Goal: Task Accomplishment & Management: Manage account settings

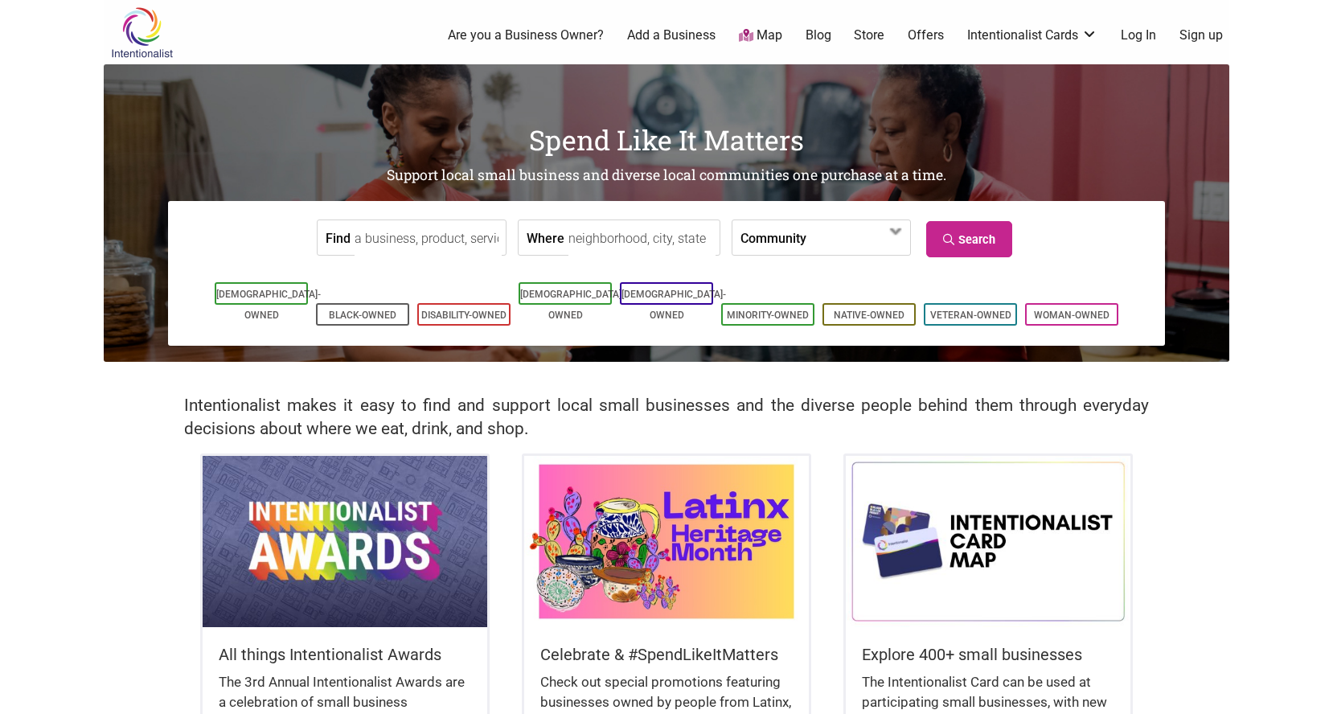
click at [1141, 35] on link "Log In" at bounding box center [1138, 36] width 35 height 18
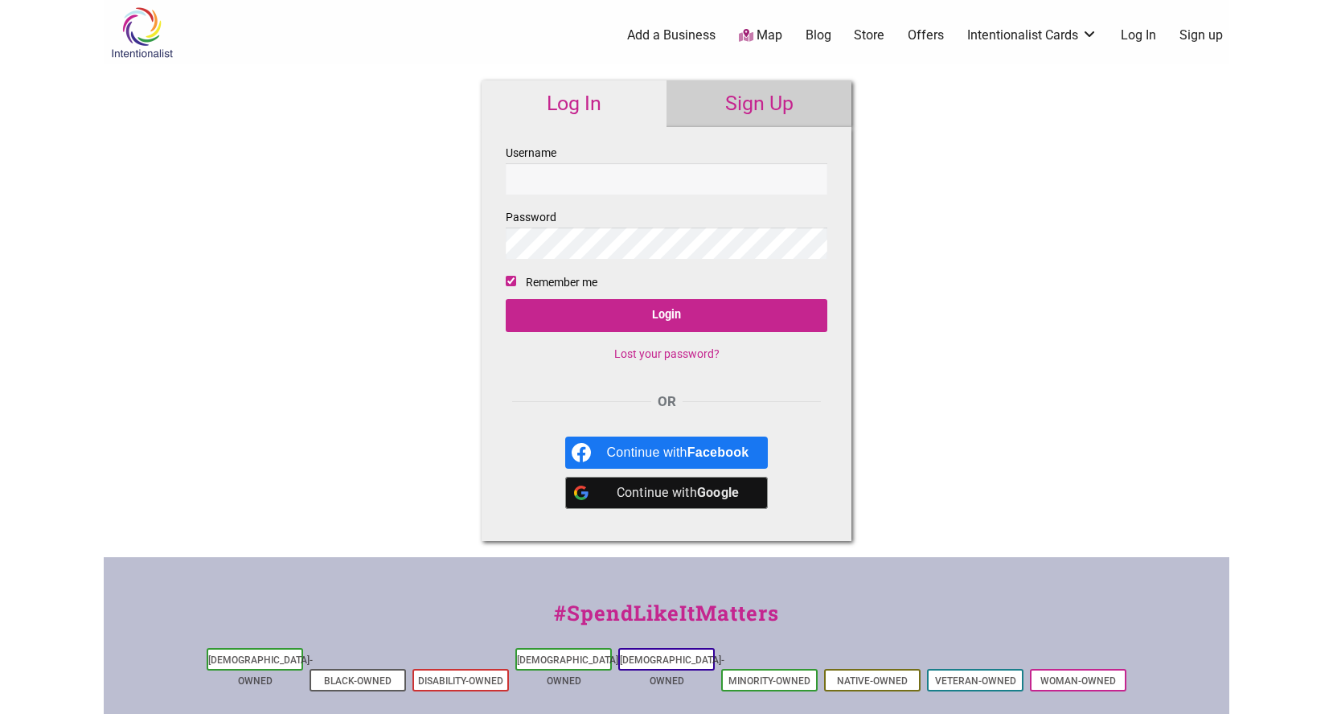
click at [704, 194] on input "Username" at bounding box center [667, 178] width 322 height 31
type input "d"
type input "[EMAIL_ADDRESS][PERSON_NAME][DOMAIN_NAME]"
click at [506, 299] on input "Login" at bounding box center [667, 315] width 322 height 33
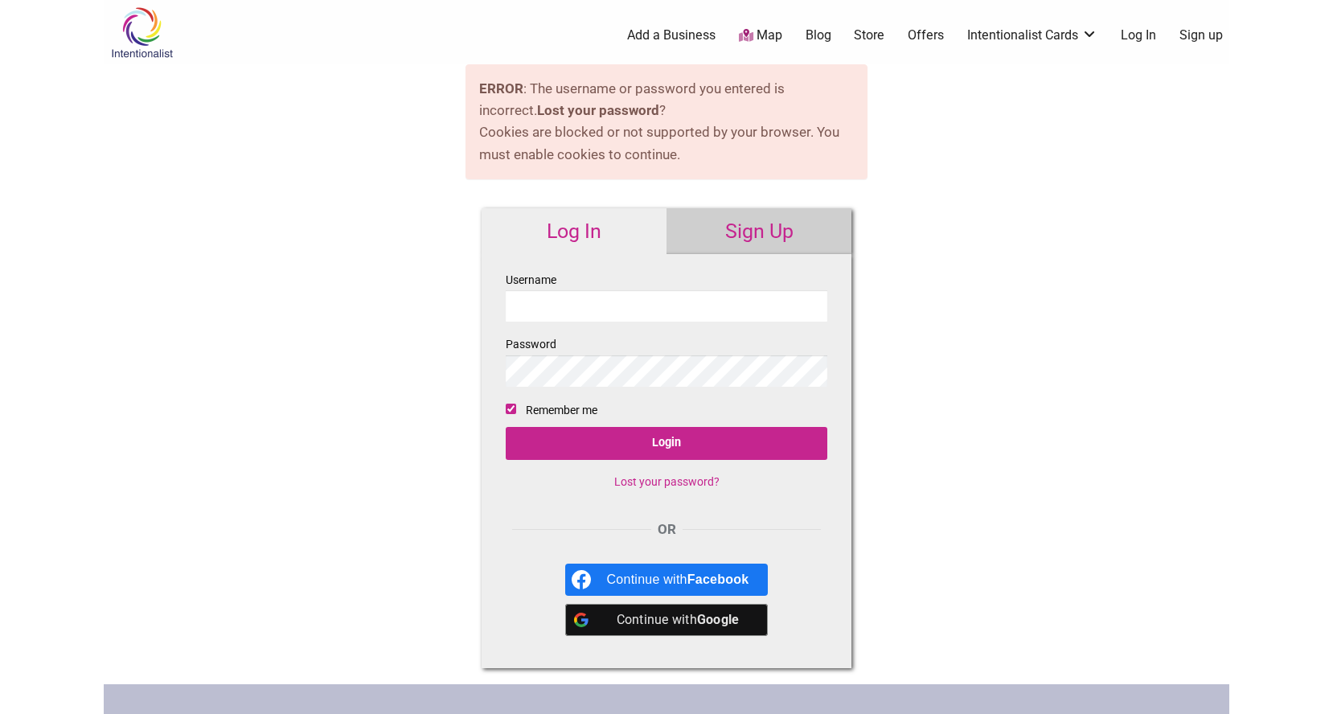
click at [552, 306] on input "Username" at bounding box center [667, 305] width 322 height 31
type input "[EMAIL_ADDRESS][PERSON_NAME][DOMAIN_NAME]"
click at [506, 427] on input "Login" at bounding box center [667, 443] width 322 height 33
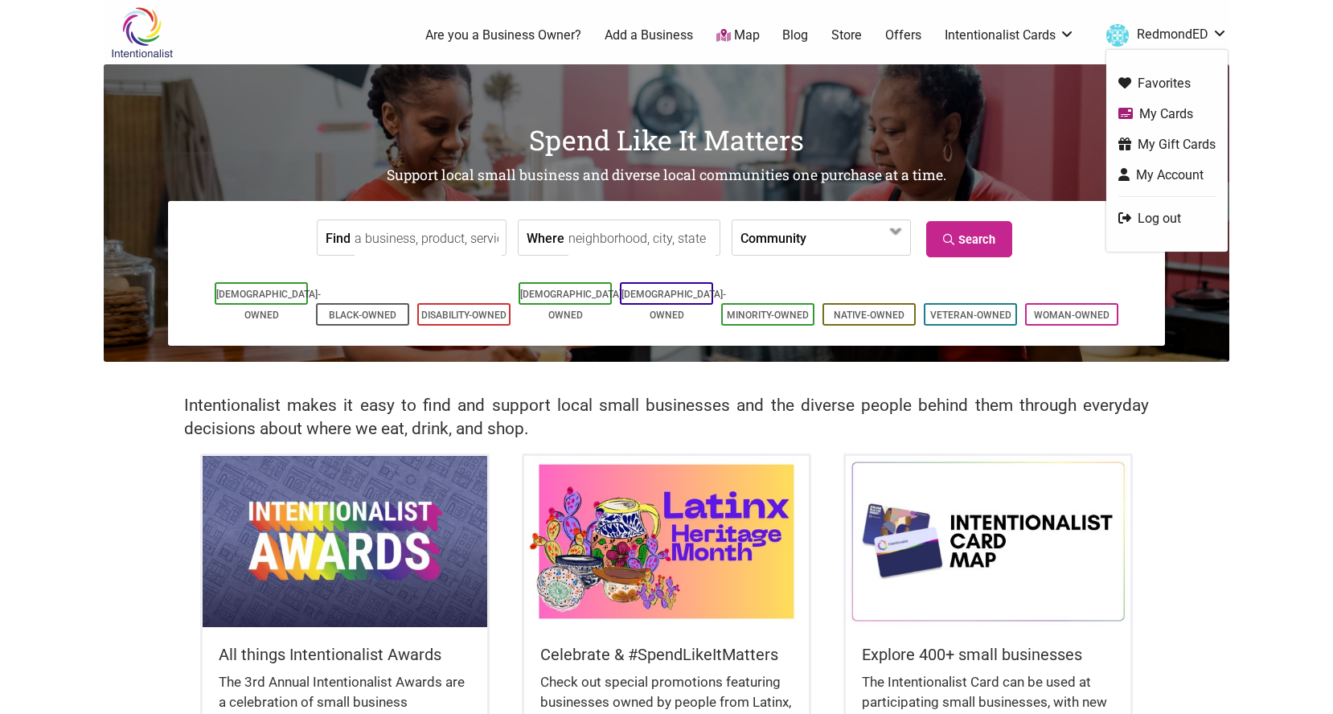
click at [1205, 36] on link "RedmondED" at bounding box center [1162, 35] width 129 height 29
click at [1177, 109] on link "My Cards" at bounding box center [1166, 114] width 97 height 18
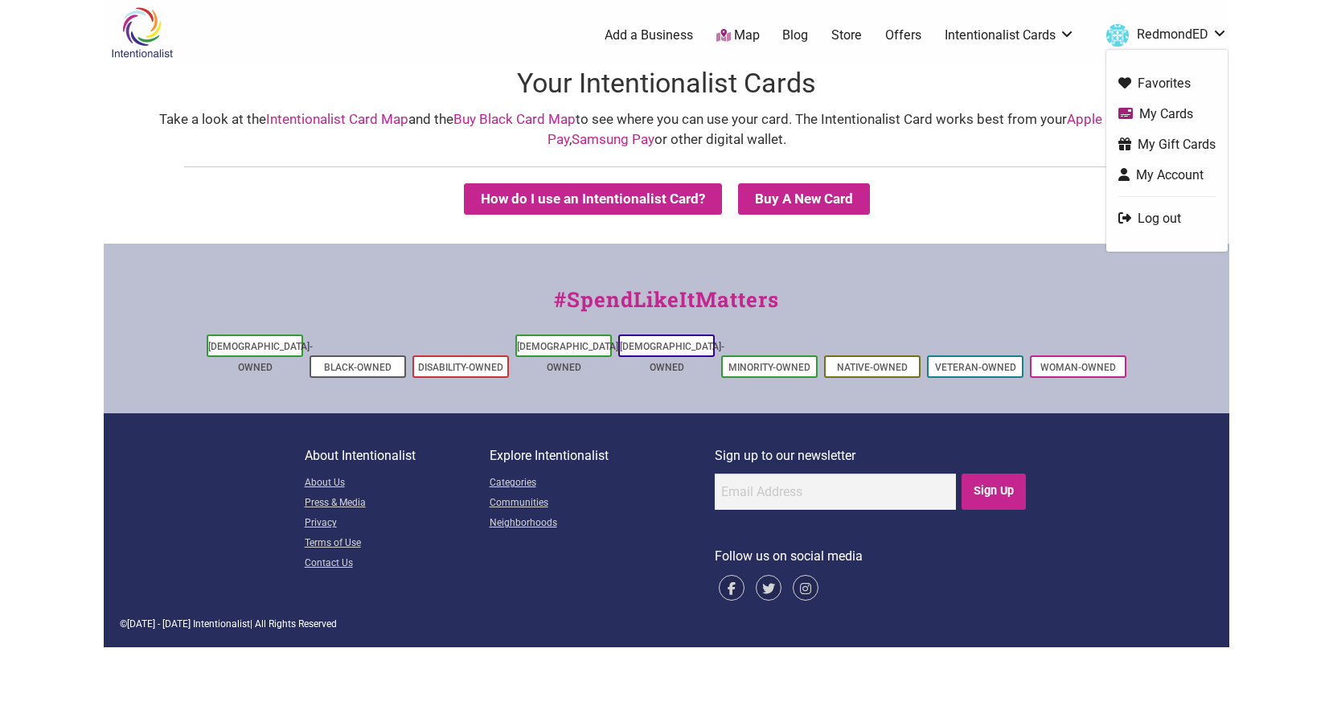
click at [1197, 142] on link "My Gift Cards" at bounding box center [1166, 144] width 97 height 18
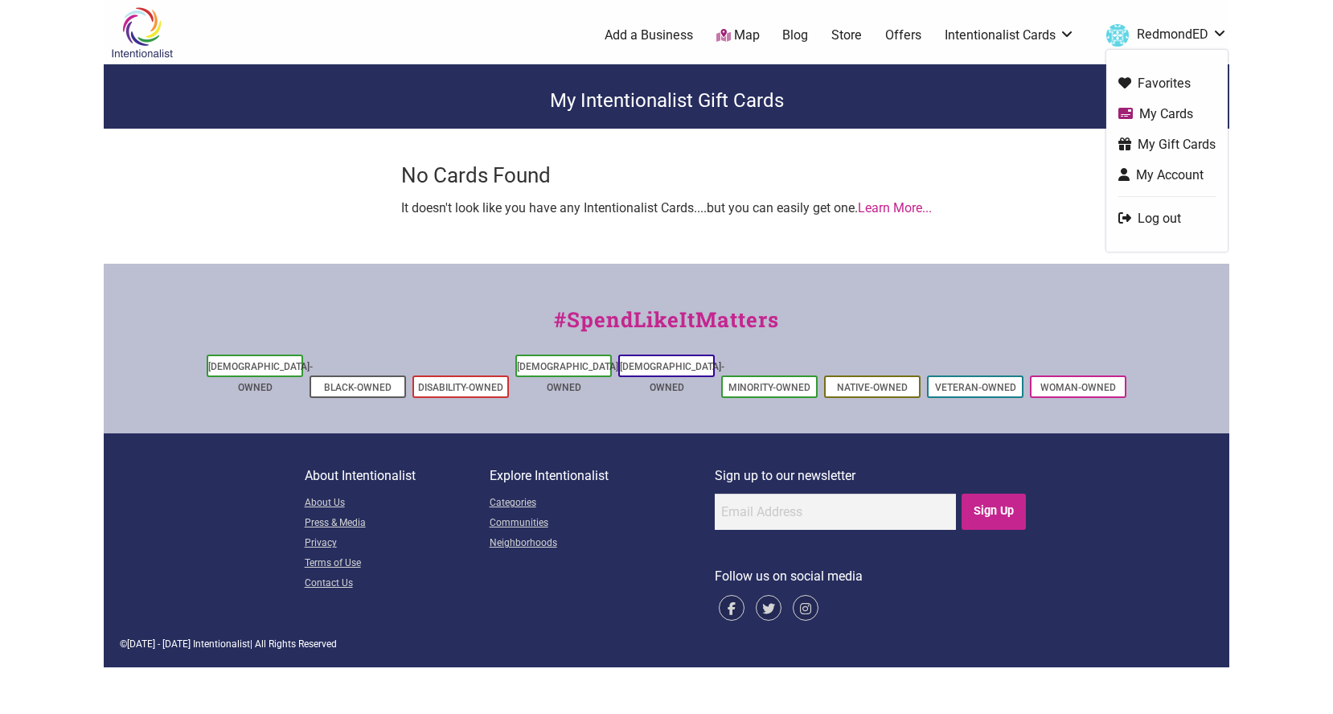
click at [1135, 170] on link "My Account" at bounding box center [1166, 175] width 97 height 18
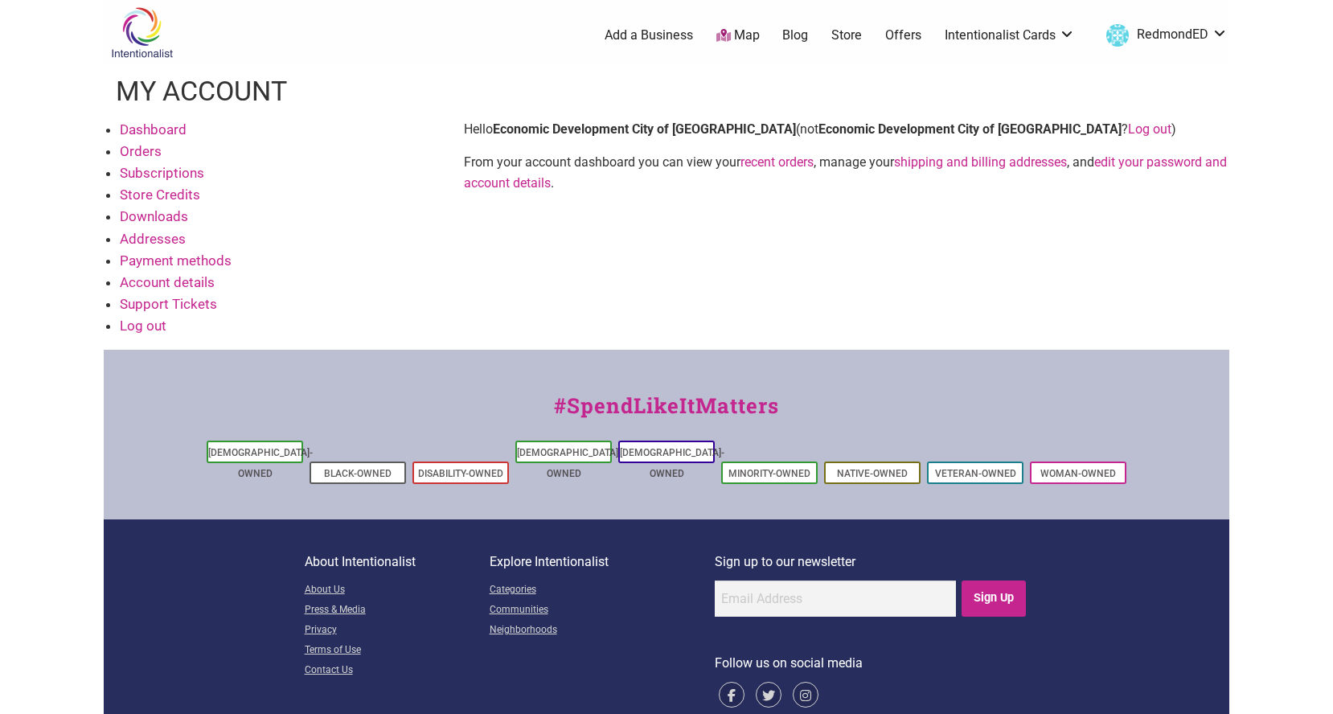
click at [150, 146] on link "Orders" at bounding box center [141, 151] width 42 height 16
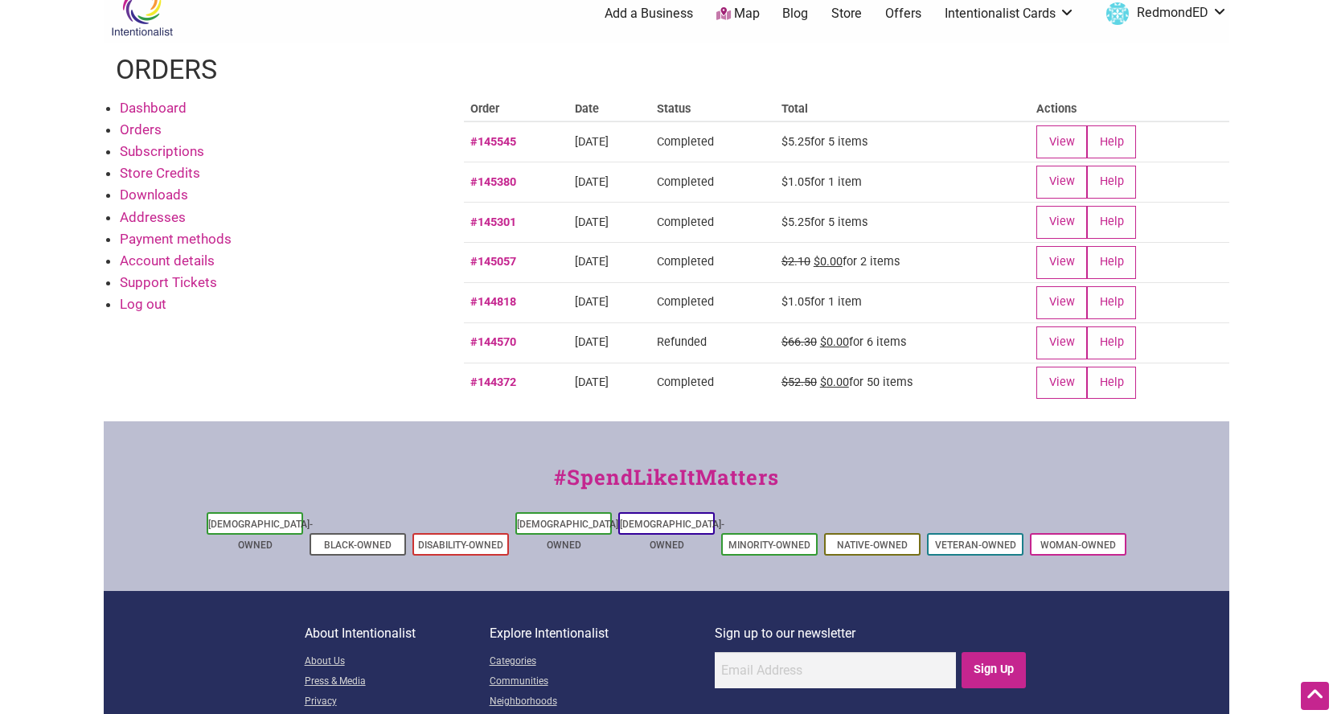
scroll to position [6, 0]
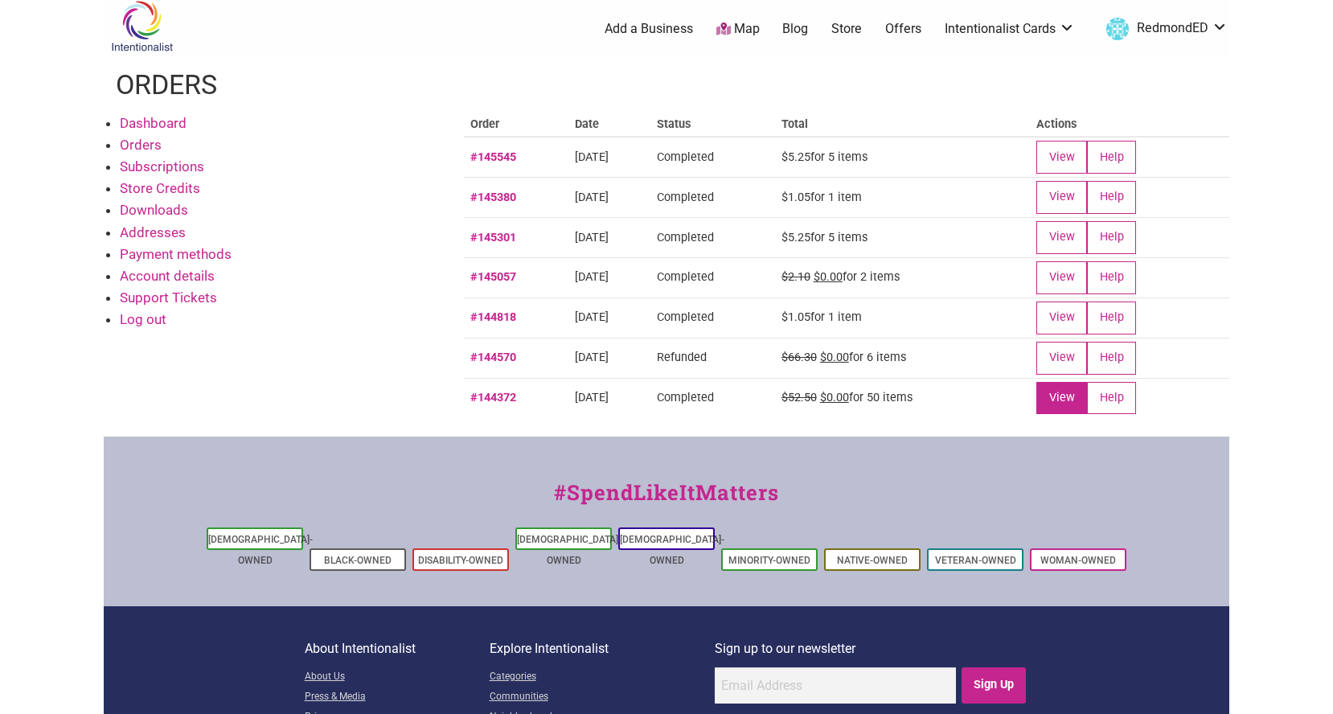
click at [1073, 402] on link "View" at bounding box center [1061, 398] width 51 height 33
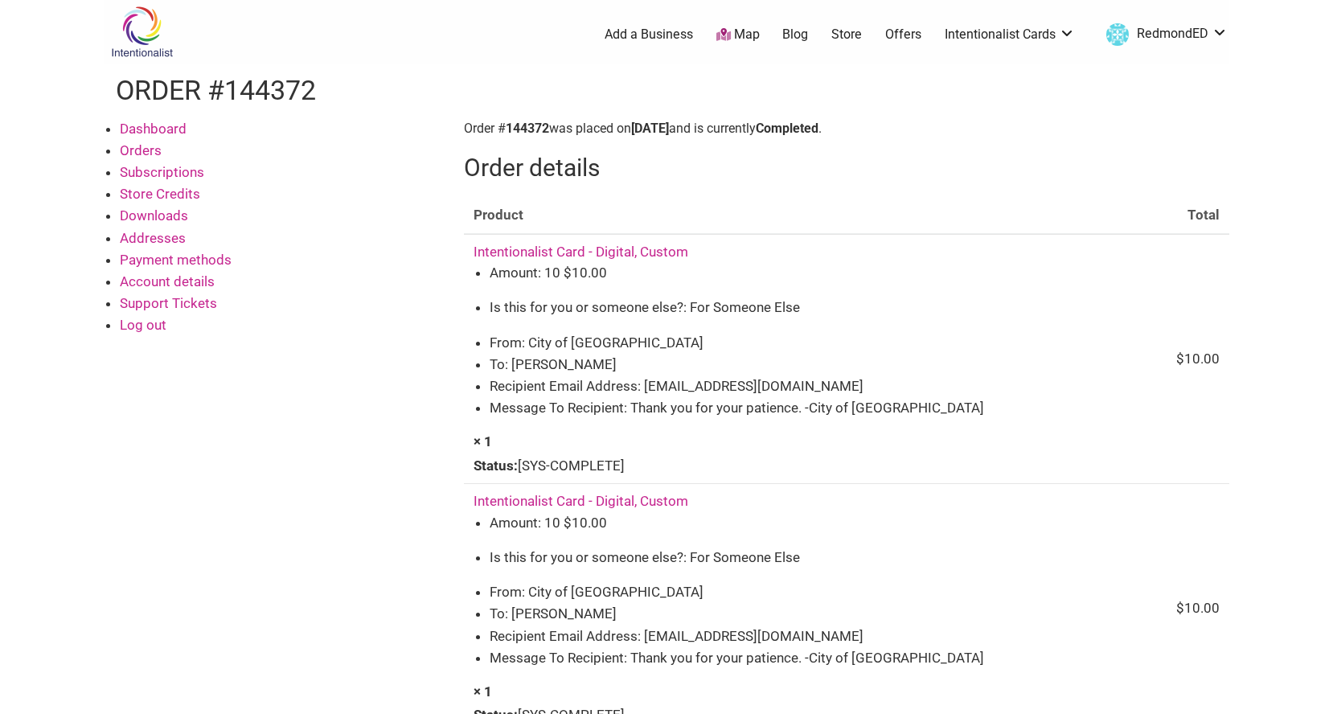
scroll to position [3, 0]
